Goal: Find specific page/section: Find specific page/section

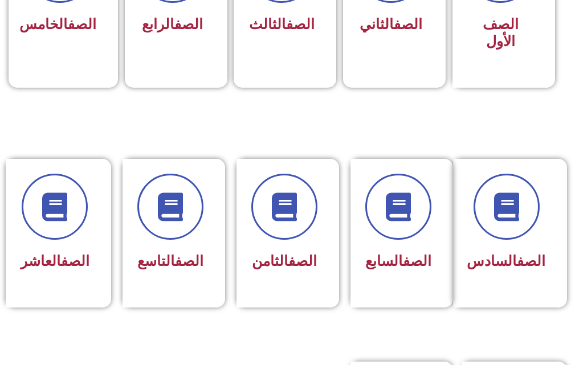
scroll to position [456, 0]
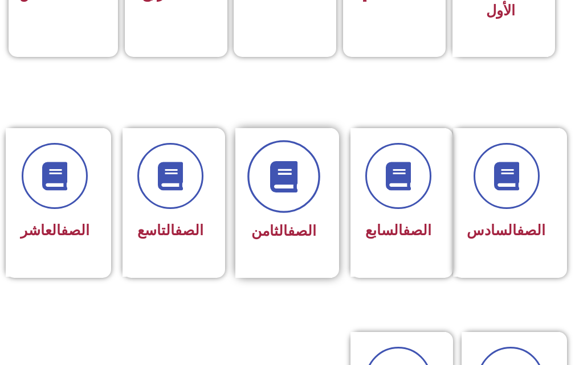
click at [261, 195] on span at bounding box center [283, 177] width 73 height 73
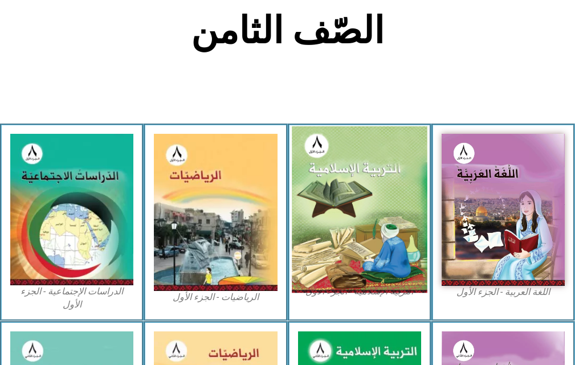
scroll to position [285, 0]
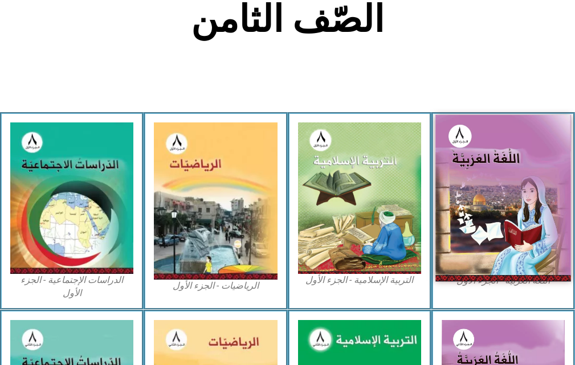
click at [492, 187] on img at bounding box center [503, 198] width 136 height 167
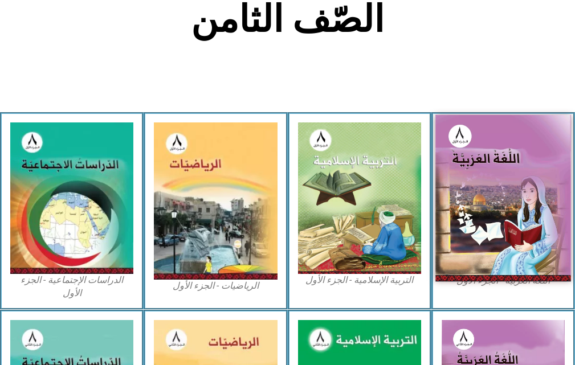
click at [493, 187] on img at bounding box center [503, 198] width 136 height 167
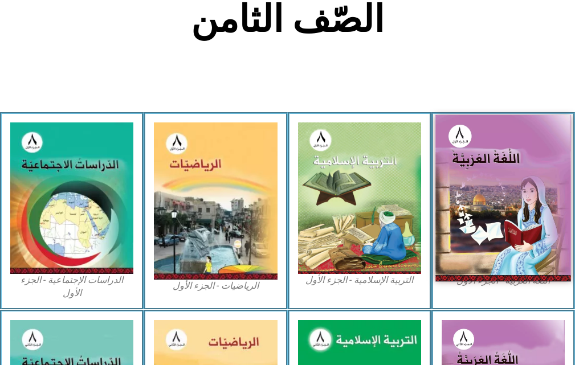
click at [493, 187] on img at bounding box center [503, 198] width 136 height 167
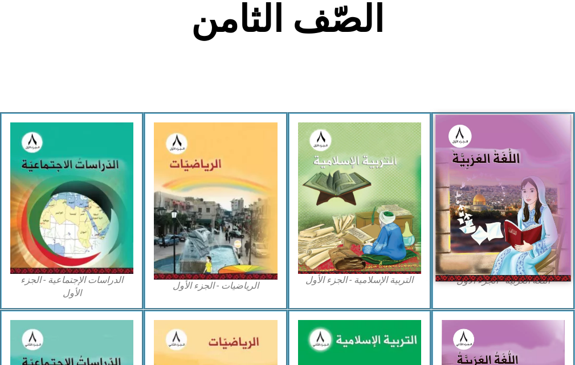
click at [493, 187] on img at bounding box center [503, 198] width 136 height 167
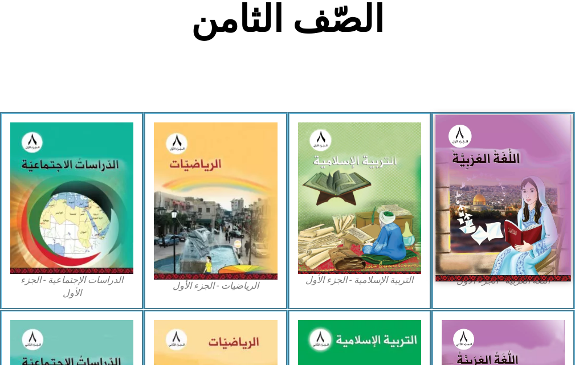
click at [493, 187] on img at bounding box center [503, 198] width 136 height 167
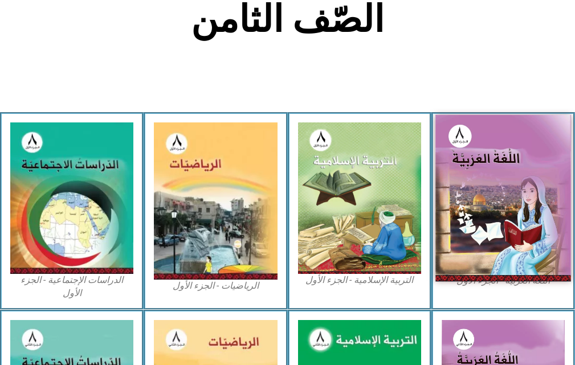
click at [493, 187] on img at bounding box center [503, 198] width 136 height 167
drag, startPoint x: 493, startPoint y: 187, endPoint x: 506, endPoint y: 178, distance: 16.3
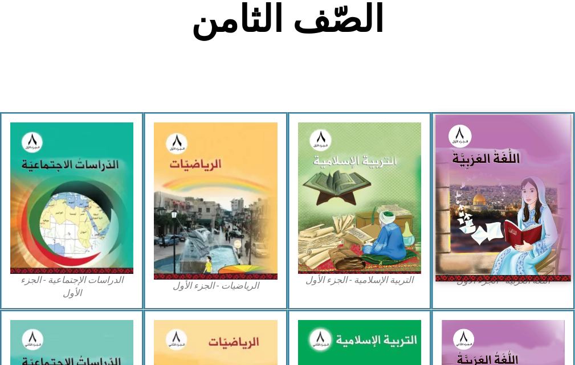
click at [506, 178] on img at bounding box center [503, 198] width 136 height 167
click at [507, 179] on img at bounding box center [503, 198] width 136 height 167
click at [507, 180] on img at bounding box center [503, 198] width 136 height 167
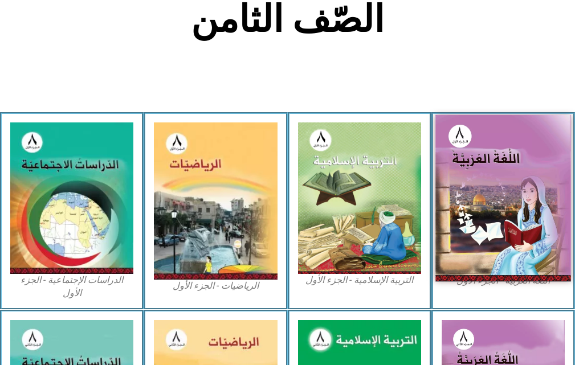
click at [512, 203] on img at bounding box center [503, 198] width 136 height 167
click at [515, 211] on img at bounding box center [503, 198] width 136 height 167
